Goal: Check status: Check status

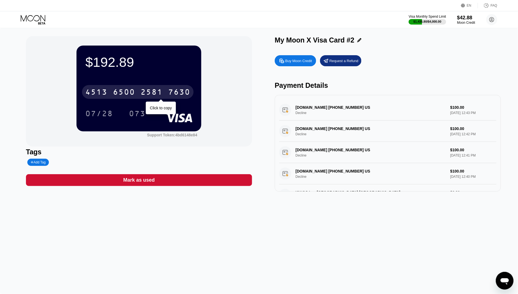
click at [142, 95] on div "2581" at bounding box center [151, 92] width 22 height 9
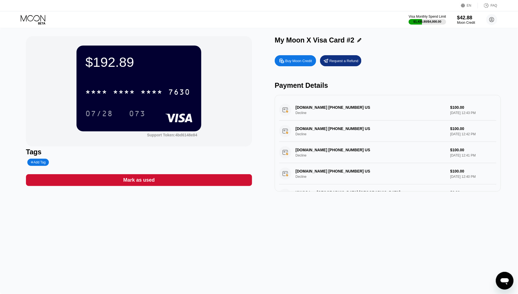
click at [37, 19] on icon at bounding box center [34, 20] width 26 height 10
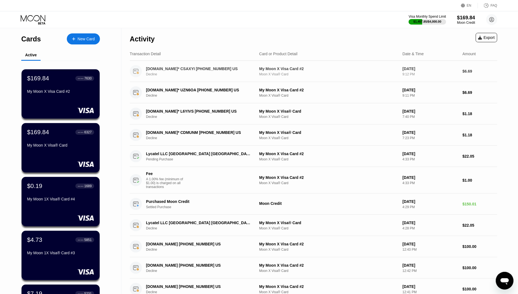
click at [210, 68] on div "[DOMAIN_NAME]* CSAXYI [PHONE_NUMBER] US" at bounding box center [198, 69] width 105 height 4
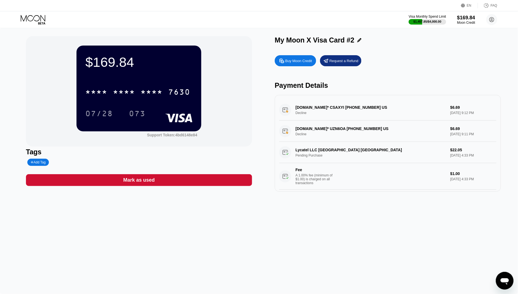
click at [329, 112] on div "[DOMAIN_NAME]* CSAXYI [PHONE_NUMBER] US Decline $6.69 [DATE] 9:12 PM" at bounding box center [387, 109] width 217 height 21
